Goal: Task Accomplishment & Management: Manage account settings

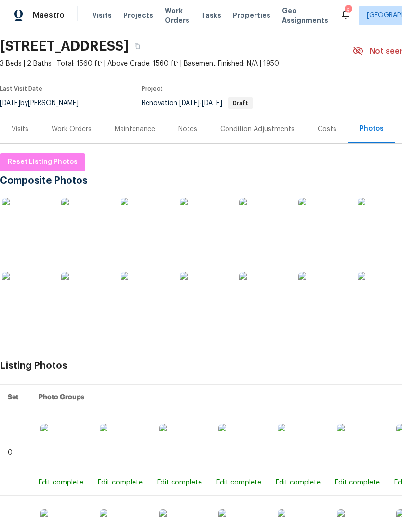
scroll to position [31, 0]
click at [69, 125] on div "Work Orders" at bounding box center [72, 130] width 40 height 10
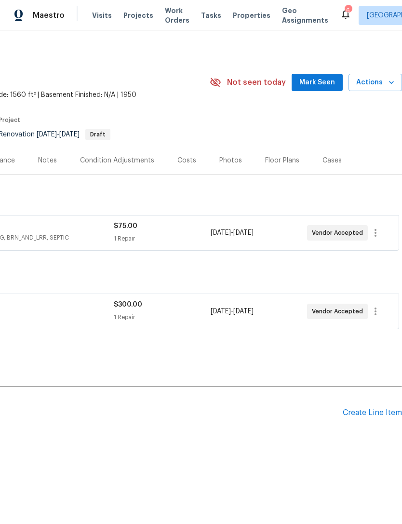
click at [387, 85] on icon "button" at bounding box center [391, 83] width 10 height 10
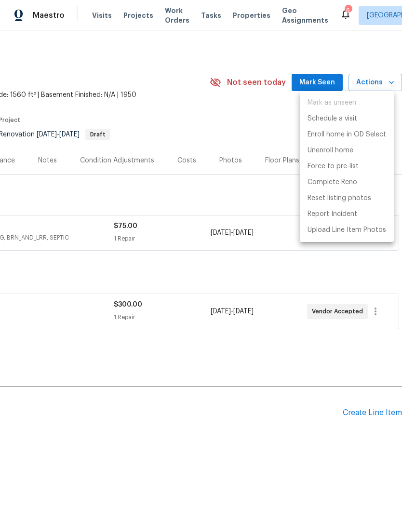
scroll to position [0, 143]
click at [344, 180] on p "Complete Reno" at bounding box center [332, 182] width 50 height 10
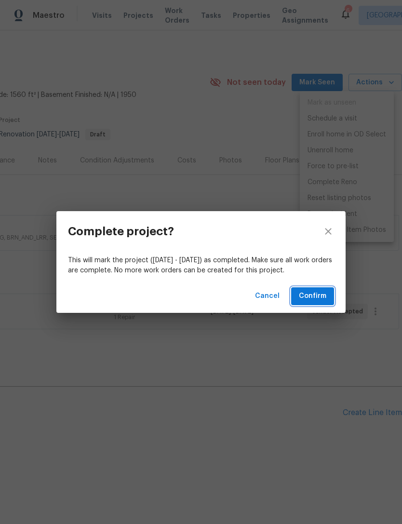
click at [326, 293] on span "Confirm" at bounding box center [312, 296] width 27 height 12
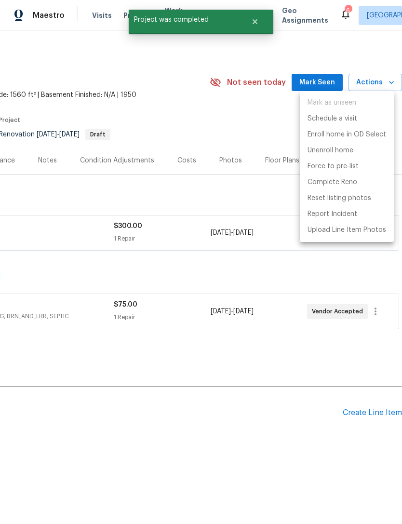
click at [221, 143] on div at bounding box center [201, 262] width 402 height 524
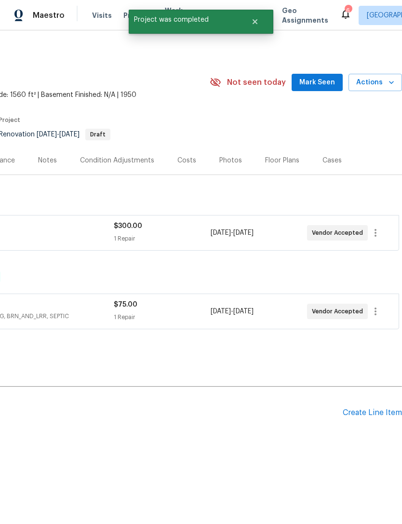
click at [222, 165] on div "Photos" at bounding box center [230, 161] width 23 height 10
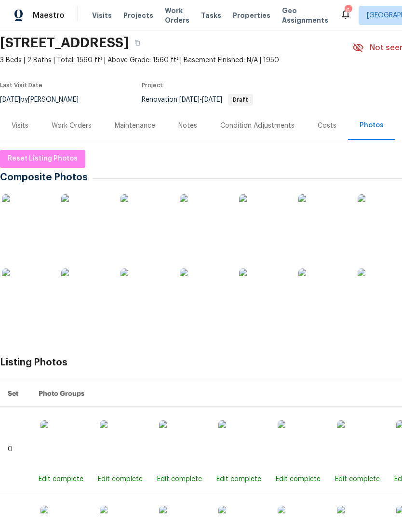
scroll to position [35, 0]
click at [35, 222] on img at bounding box center [26, 218] width 48 height 48
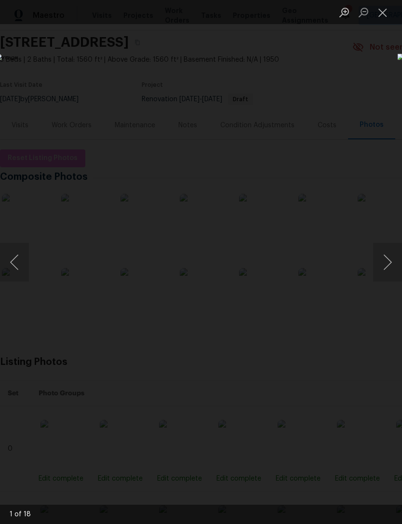
click at [387, 258] on button "Next image" at bounding box center [387, 262] width 29 height 39
click at [380, 259] on button "Next image" at bounding box center [387, 262] width 29 height 39
click at [380, 265] on button "Next image" at bounding box center [387, 262] width 29 height 39
click at [384, 259] on button "Next image" at bounding box center [387, 262] width 29 height 39
click at [382, 262] on button "Next image" at bounding box center [387, 262] width 29 height 39
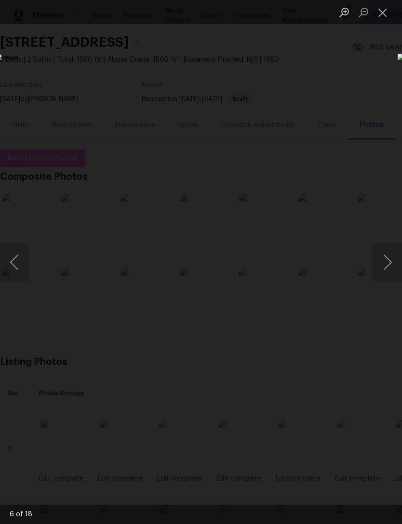
click at [379, 262] on button "Next image" at bounding box center [387, 262] width 29 height 39
click at [382, 262] on button "Next image" at bounding box center [387, 262] width 29 height 39
click at [382, 261] on button "Next image" at bounding box center [387, 262] width 29 height 39
click at [383, 259] on button "Next image" at bounding box center [387, 262] width 29 height 39
click at [382, 260] on button "Next image" at bounding box center [387, 262] width 29 height 39
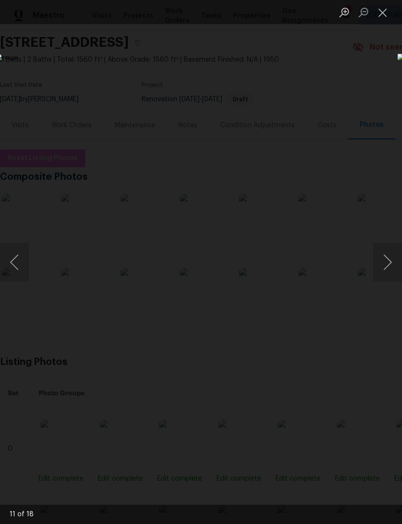
click at [380, 264] on button "Next image" at bounding box center [387, 262] width 29 height 39
click at [385, 263] on button "Next image" at bounding box center [387, 262] width 29 height 39
click at [386, 263] on button "Next image" at bounding box center [387, 262] width 29 height 39
click at [385, 263] on button "Next image" at bounding box center [387, 262] width 29 height 39
click at [385, 264] on button "Next image" at bounding box center [387, 262] width 29 height 39
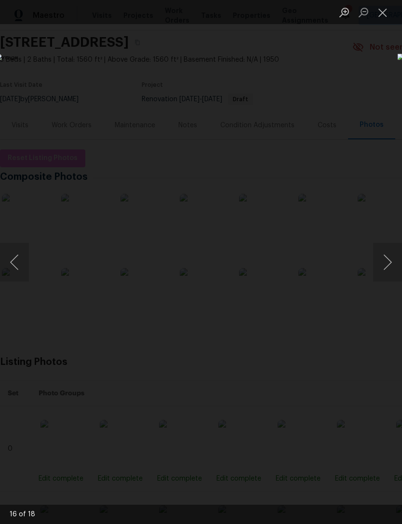
click at [383, 264] on button "Next image" at bounding box center [387, 262] width 29 height 39
click at [384, 264] on button "Next image" at bounding box center [387, 262] width 29 height 39
click at [383, 267] on button "Next image" at bounding box center [387, 262] width 29 height 39
click at [381, 267] on button "Next image" at bounding box center [387, 262] width 29 height 39
click at [383, 10] on button "Close lightbox" at bounding box center [382, 12] width 19 height 17
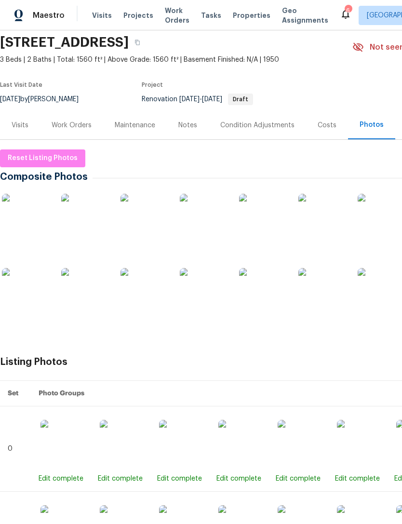
click at [66, 126] on div "Work Orders" at bounding box center [72, 125] width 40 height 10
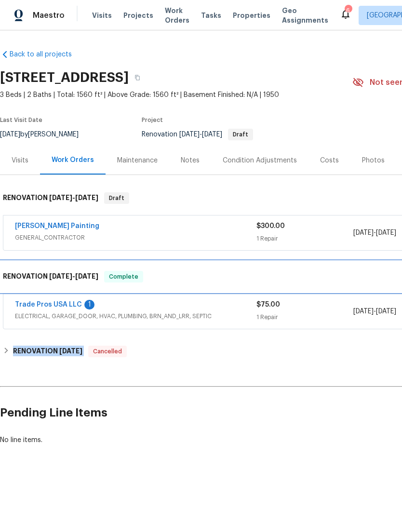
click at [354, 273] on div "RENOVATION [DATE] - [DATE] Complete" at bounding box center [272, 277] width 539 height 12
